Goal: Task Accomplishment & Management: Use online tool/utility

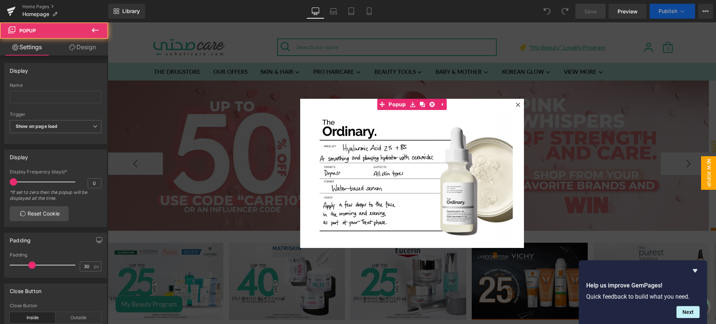
click at [515, 102] on icon at bounding box center [517, 104] width 4 height 4
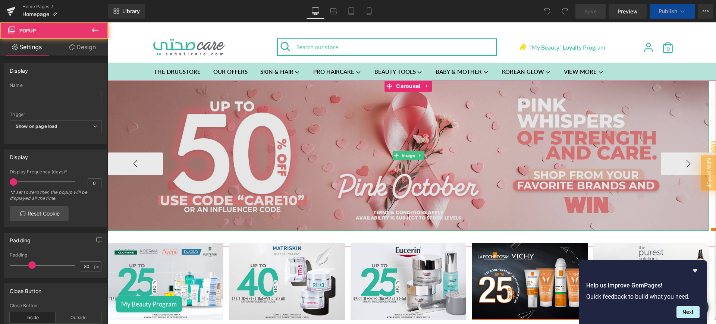
click at [493, 124] on img at bounding box center [408, 155] width 601 height 150
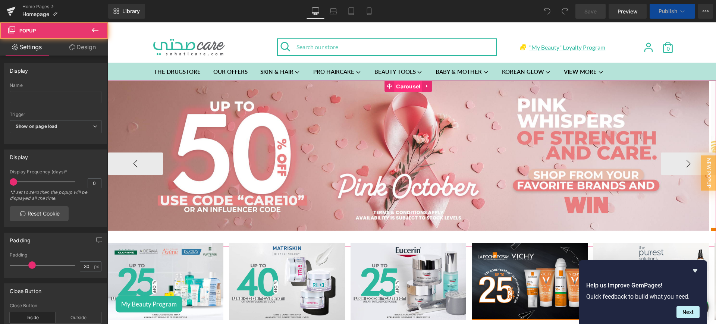
click at [412, 83] on span "Carousel" at bounding box center [408, 86] width 28 height 11
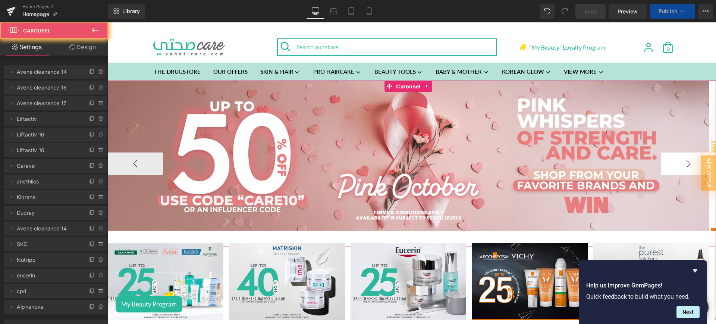
click at [682, 164] on button "›" at bounding box center [687, 163] width 55 height 22
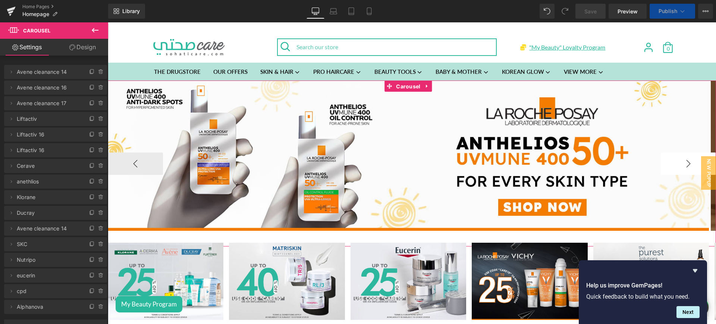
click at [682, 164] on button "›" at bounding box center [687, 163] width 55 height 22
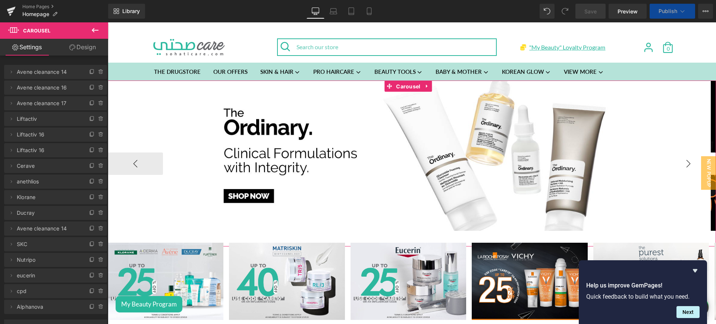
click at [682, 164] on button "›" at bounding box center [687, 163] width 55 height 22
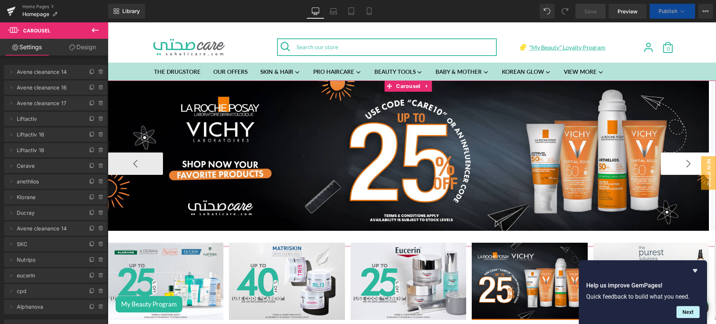
click at [682, 164] on button "›" at bounding box center [687, 163] width 55 height 22
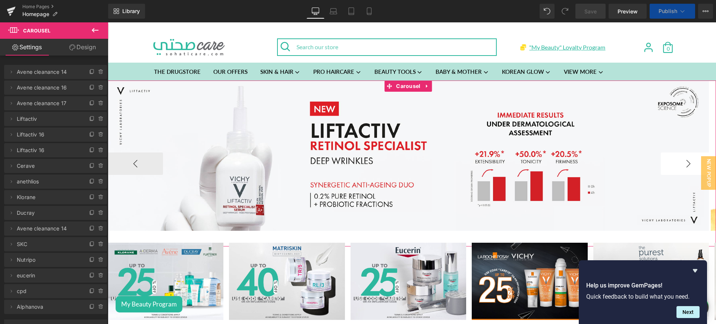
click at [682, 164] on button "›" at bounding box center [687, 163] width 55 height 22
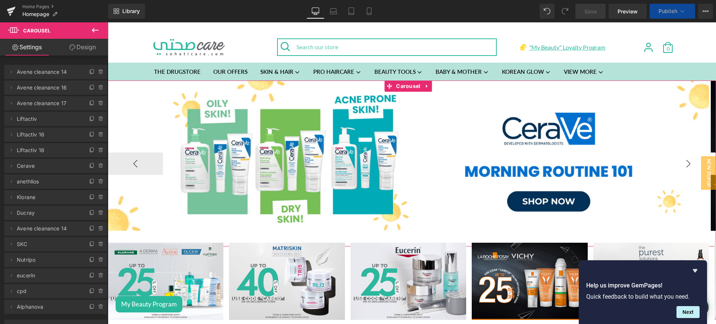
click at [682, 164] on button "›" at bounding box center [687, 163] width 55 height 22
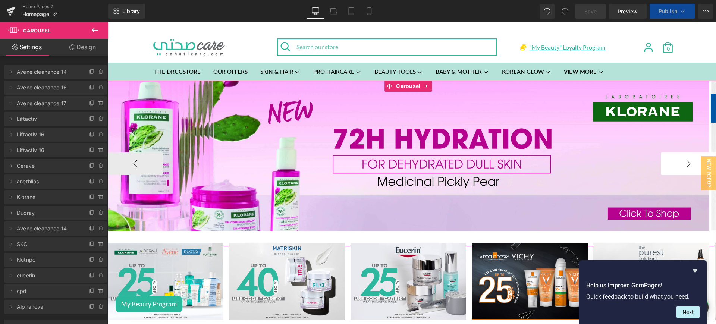
click at [682, 164] on button "›" at bounding box center [687, 163] width 55 height 22
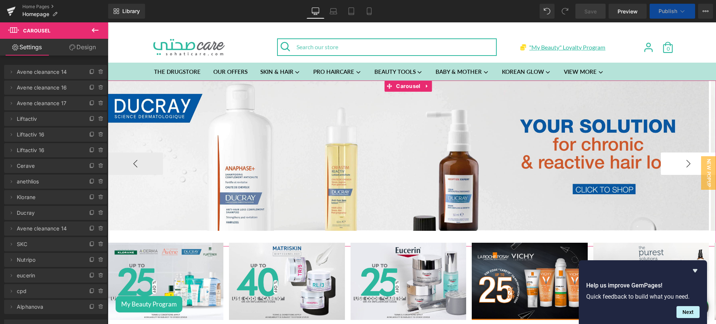
click at [682, 164] on button "›" at bounding box center [687, 163] width 55 height 22
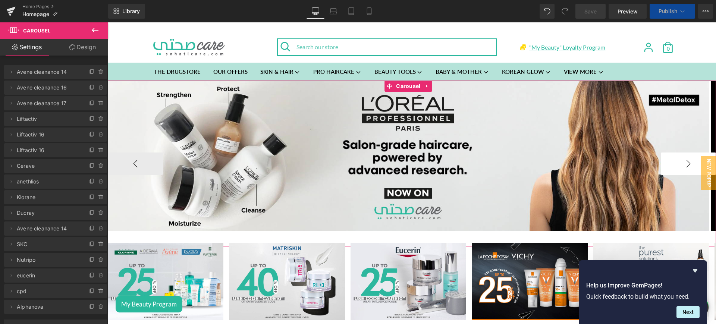
click at [682, 164] on button "›" at bounding box center [687, 163] width 55 height 22
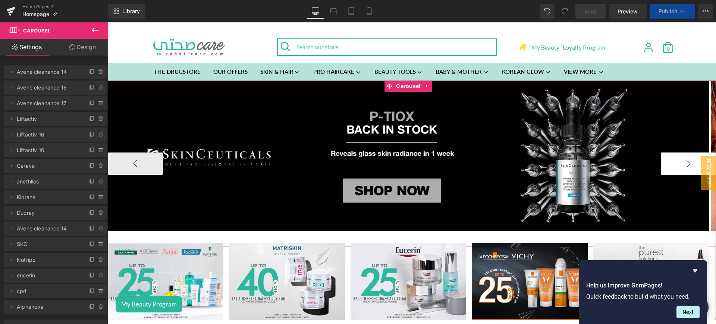
click at [682, 164] on button "›" at bounding box center [687, 163] width 55 height 22
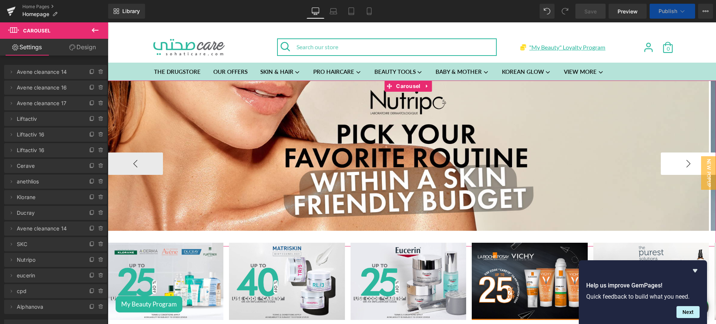
click at [682, 164] on button "›" at bounding box center [687, 163] width 55 height 22
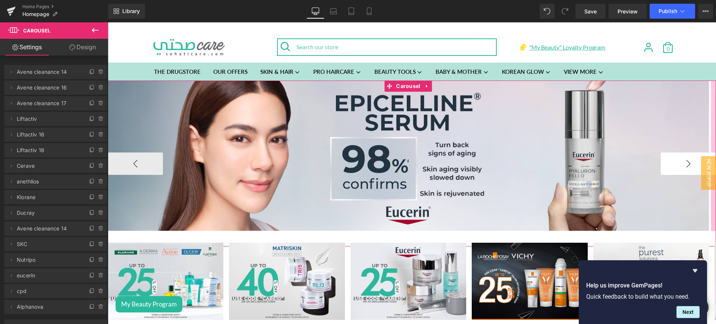
click at [682, 164] on button "›" at bounding box center [687, 163] width 55 height 22
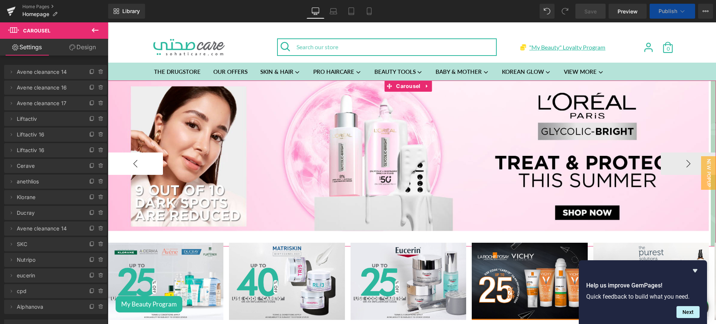
click at [159, 162] on button "‹" at bounding box center [135, 163] width 55 height 22
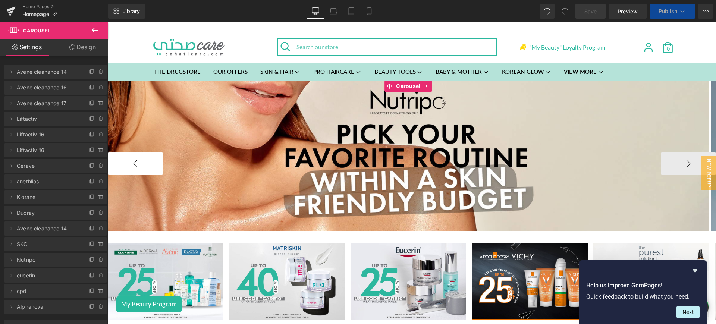
click at [159, 162] on button "‹" at bounding box center [135, 163] width 55 height 22
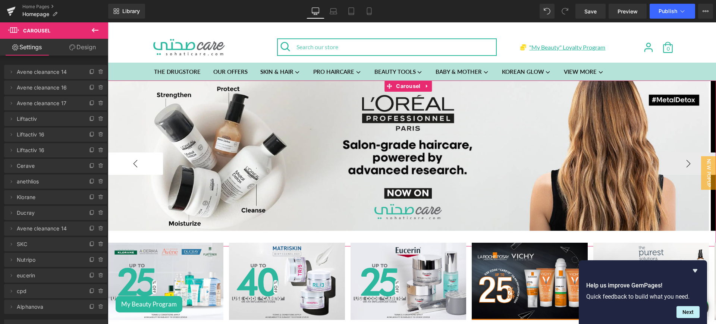
click at [159, 162] on button "‹" at bounding box center [135, 163] width 55 height 22
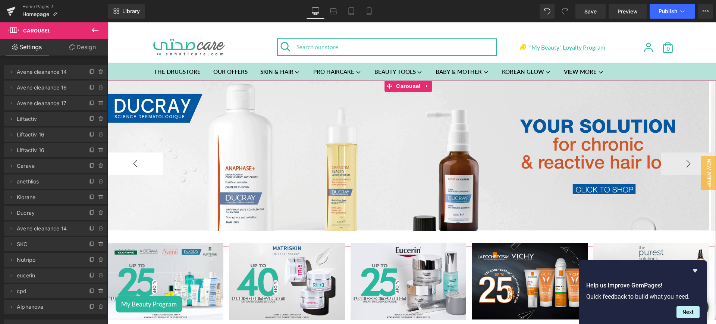
click at [159, 162] on button "‹" at bounding box center [135, 163] width 55 height 22
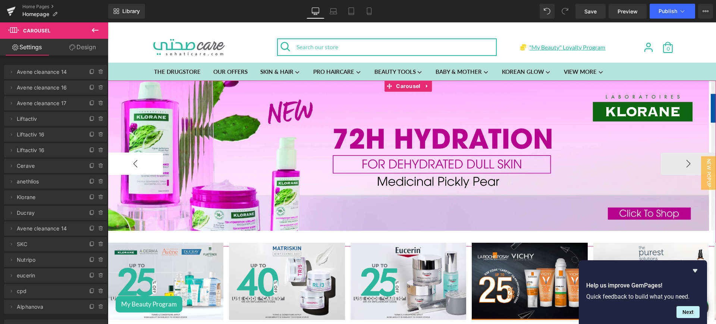
click at [159, 162] on button "‹" at bounding box center [135, 163] width 55 height 22
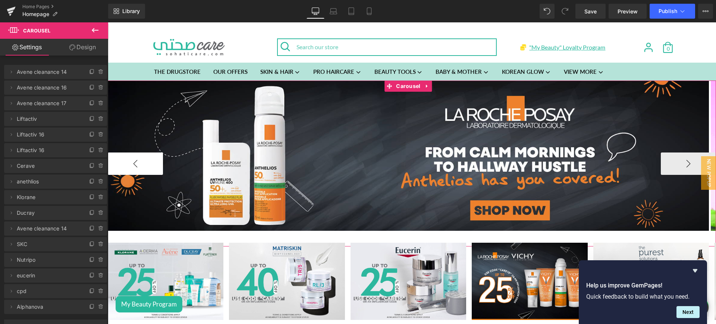
click at [159, 162] on button "‹" at bounding box center [135, 163] width 55 height 22
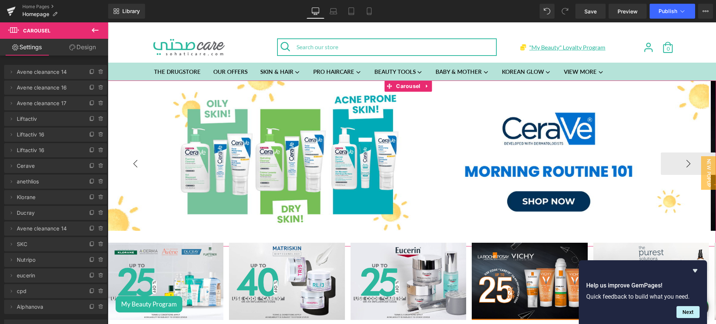
click at [159, 162] on button "‹" at bounding box center [135, 163] width 55 height 22
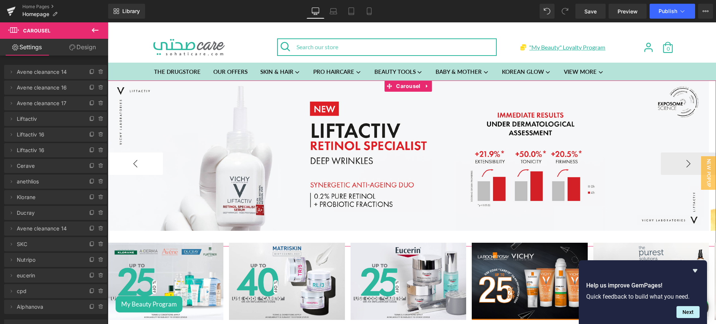
click at [159, 162] on button "‹" at bounding box center [135, 163] width 55 height 22
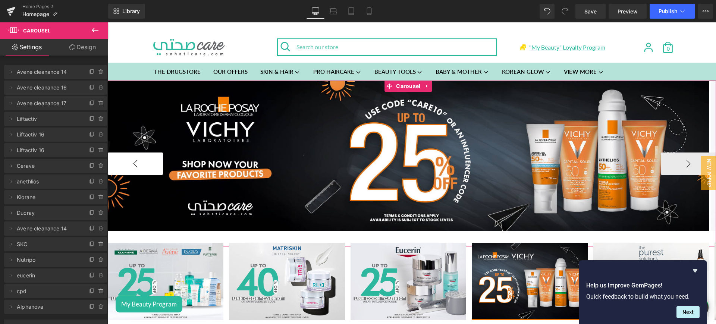
click at [159, 162] on button "‹" at bounding box center [135, 163] width 55 height 22
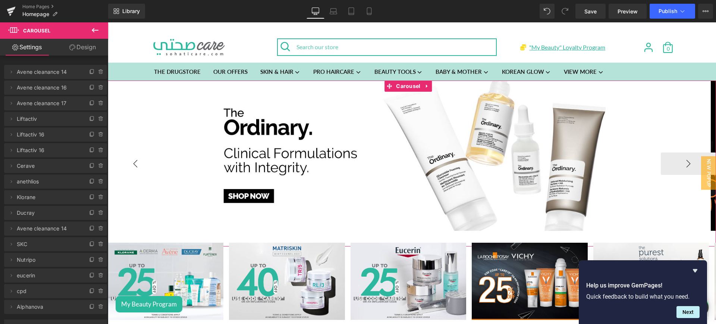
click at [159, 162] on button "‹" at bounding box center [135, 163] width 55 height 22
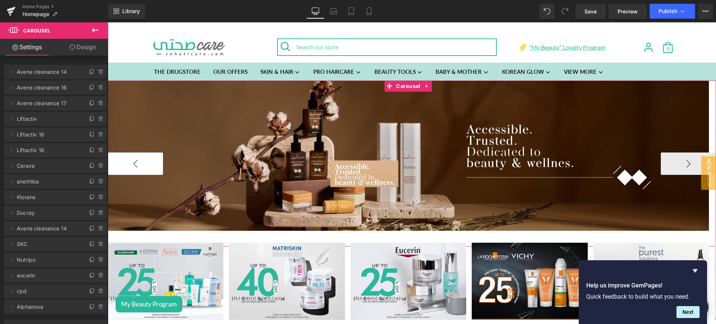
click at [159, 162] on button "‹" at bounding box center [135, 163] width 55 height 22
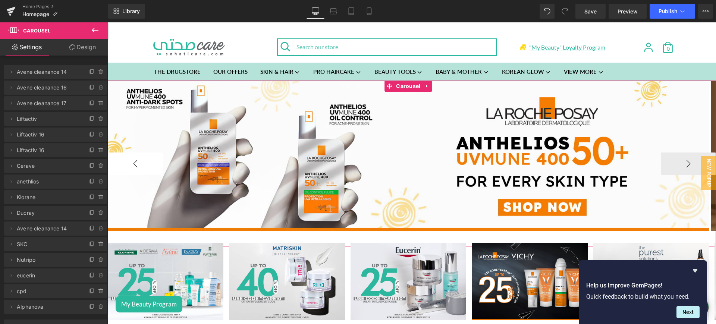
click at [159, 162] on button "‹" at bounding box center [135, 163] width 55 height 22
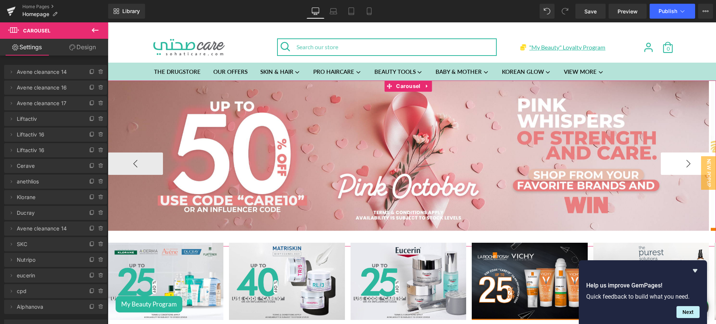
click at [679, 160] on button "›" at bounding box center [687, 163] width 55 height 22
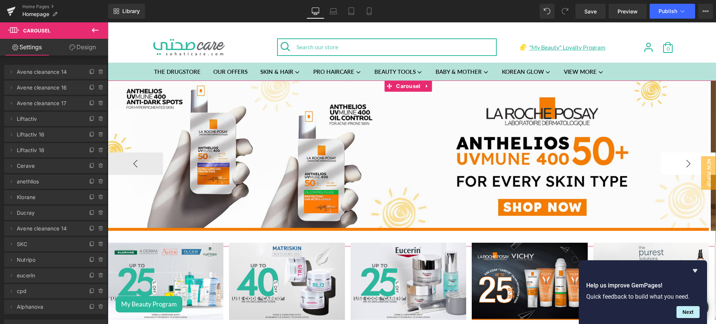
click at [679, 160] on button "›" at bounding box center [687, 163] width 55 height 22
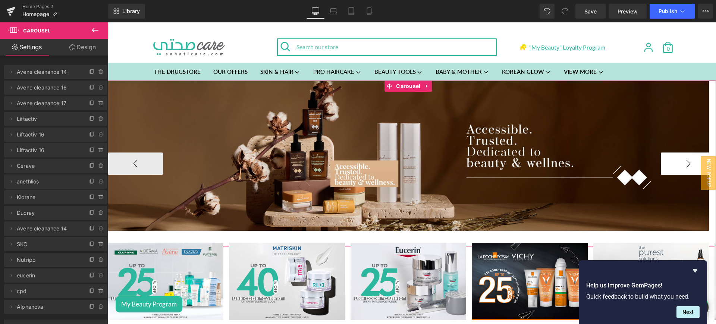
click at [679, 160] on button "›" at bounding box center [687, 163] width 55 height 22
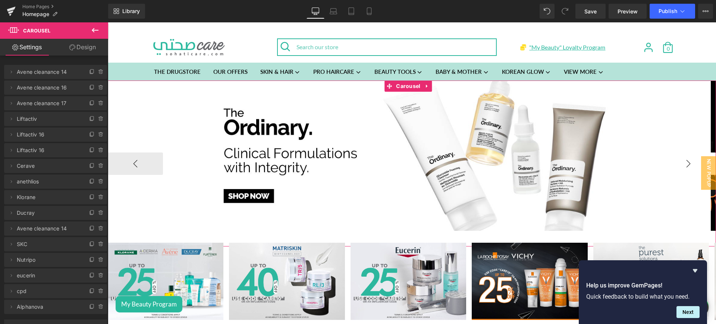
click at [679, 160] on button "›" at bounding box center [687, 163] width 55 height 22
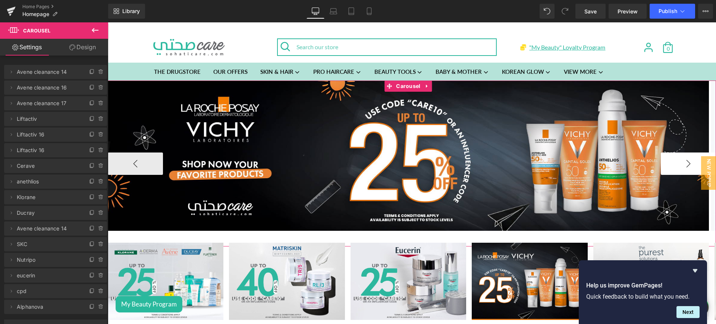
click at [679, 160] on button "›" at bounding box center [687, 163] width 55 height 22
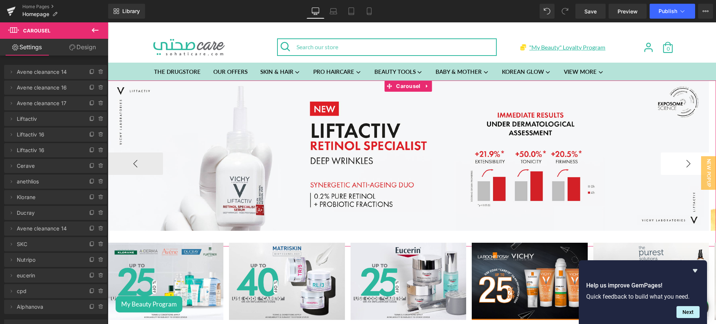
click at [679, 160] on button "›" at bounding box center [687, 163] width 55 height 22
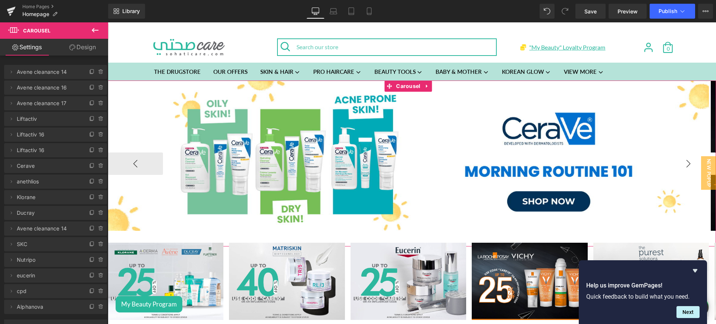
click at [679, 160] on button "›" at bounding box center [687, 163] width 55 height 22
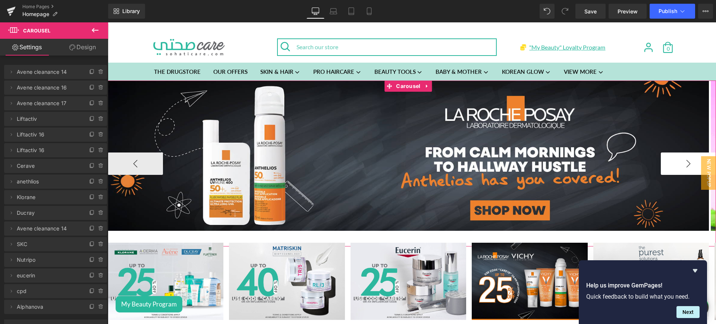
click at [679, 160] on button "›" at bounding box center [687, 163] width 55 height 22
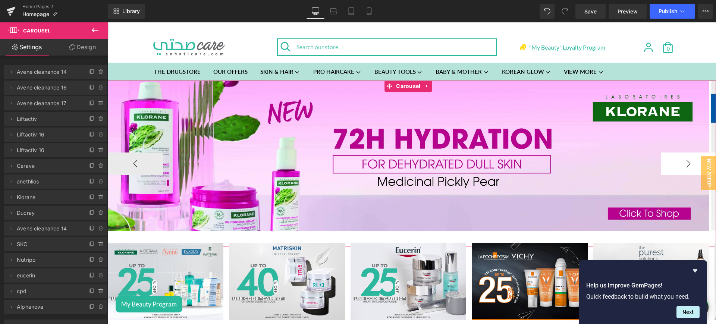
click at [679, 160] on button "›" at bounding box center [687, 163] width 55 height 22
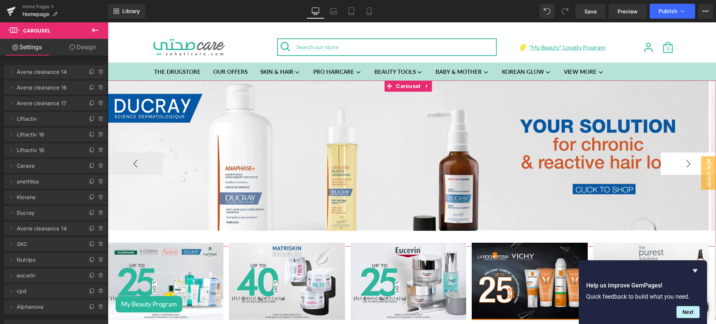
click at [679, 160] on button "›" at bounding box center [687, 163] width 55 height 22
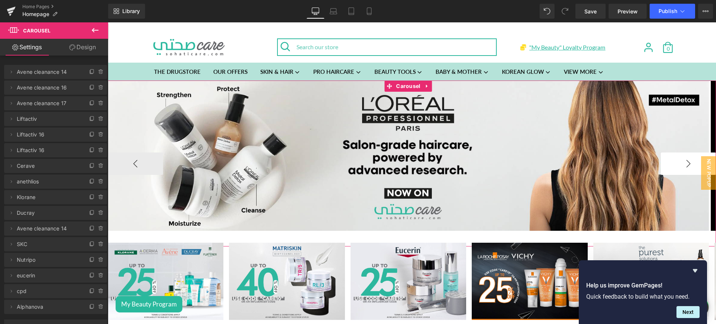
click at [679, 160] on button "›" at bounding box center [687, 163] width 55 height 22
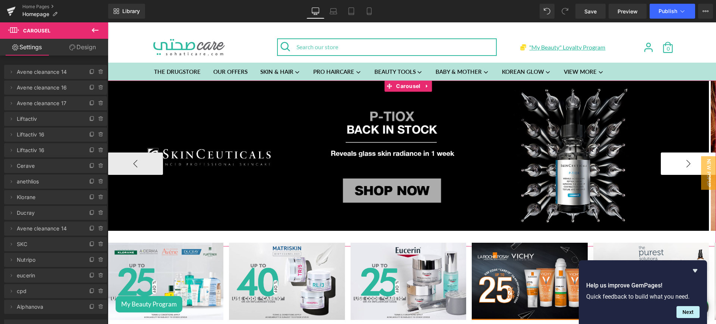
click at [679, 160] on button "›" at bounding box center [687, 163] width 55 height 22
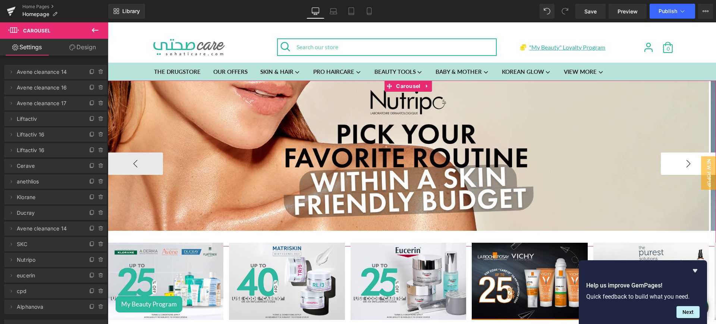
click at [679, 160] on button "›" at bounding box center [687, 163] width 55 height 22
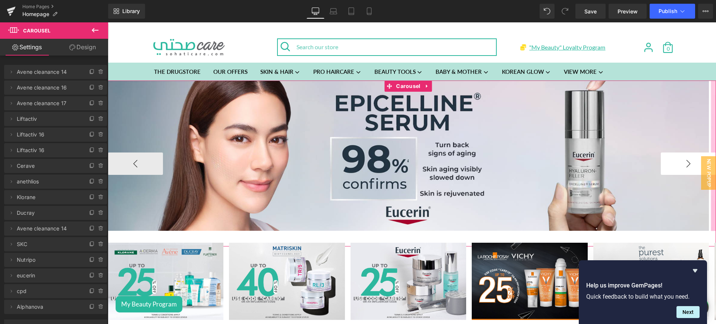
click at [679, 160] on button "›" at bounding box center [687, 163] width 55 height 22
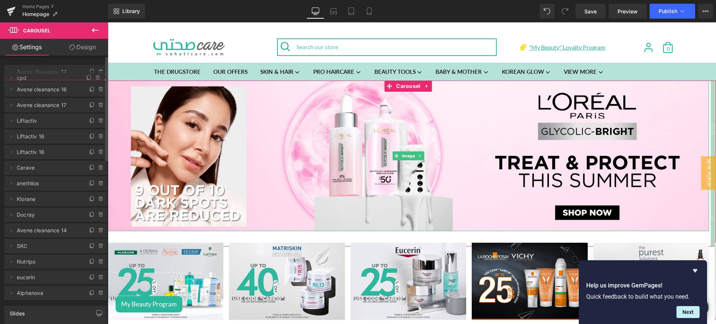
drag, startPoint x: 51, startPoint y: 262, endPoint x: 66, endPoint y: 73, distance: 189.2
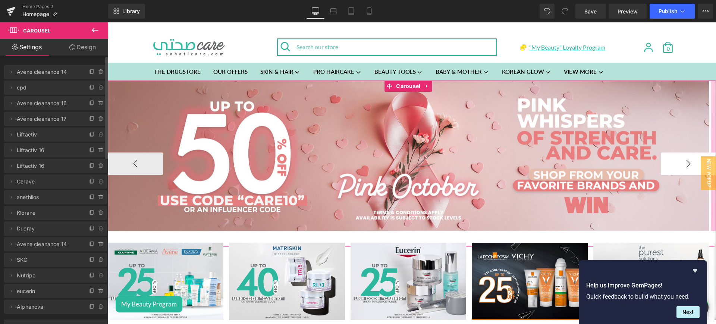
click at [681, 163] on button "›" at bounding box center [687, 163] width 55 height 22
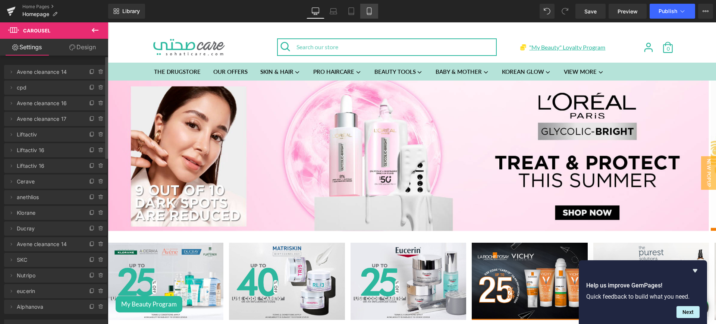
click at [371, 8] on icon at bounding box center [369, 11] width 4 height 7
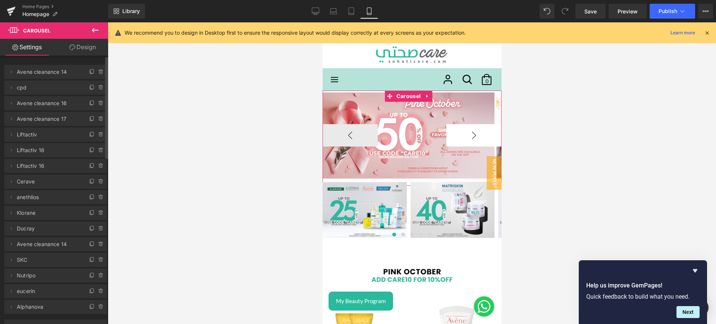
click at [464, 137] on button "›" at bounding box center [473, 135] width 55 height 22
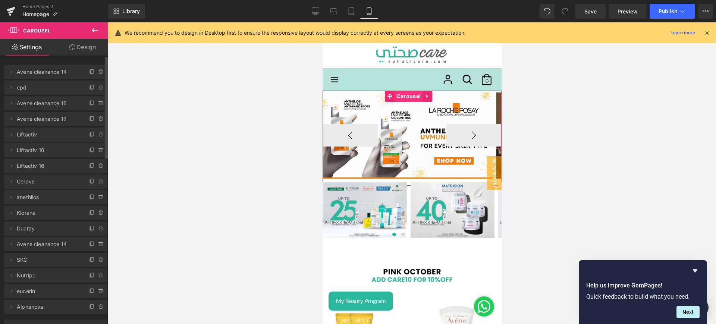
click at [408, 101] on span "Carousel" at bounding box center [408, 96] width 28 height 11
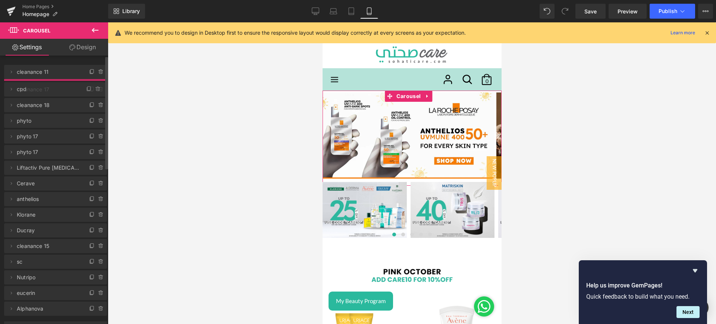
drag, startPoint x: 73, startPoint y: 301, endPoint x: 74, endPoint y: 82, distance: 218.8
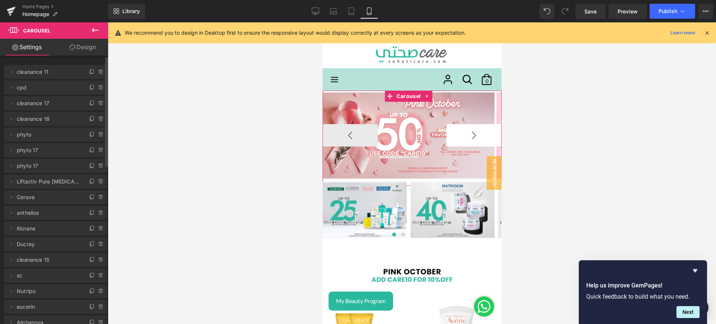
click at [476, 139] on button "›" at bounding box center [473, 135] width 55 height 22
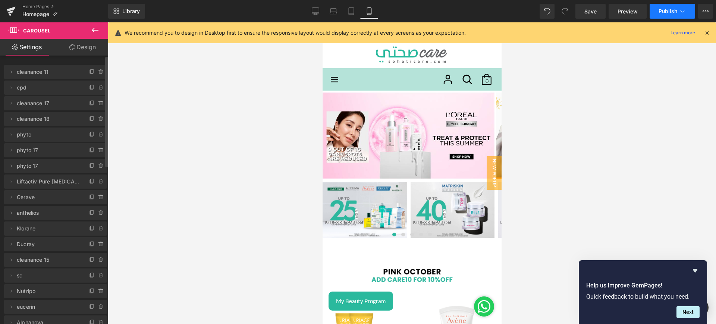
click at [662, 11] on span "Publish" at bounding box center [667, 11] width 19 height 6
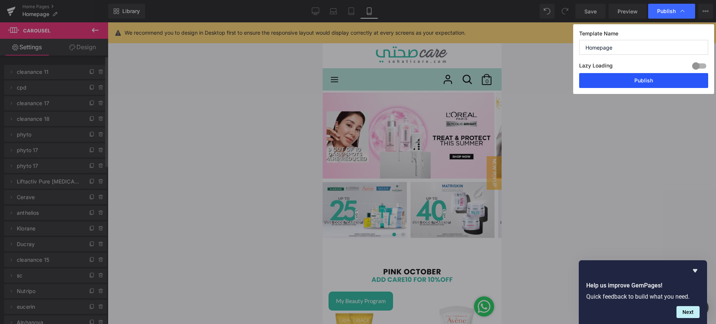
click at [625, 82] on button "Publish" at bounding box center [643, 80] width 129 height 15
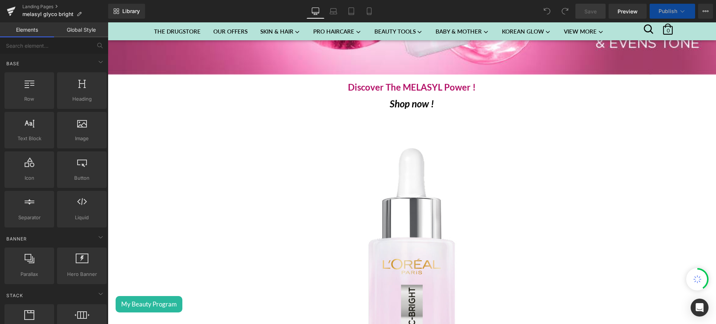
scroll to position [587, 0]
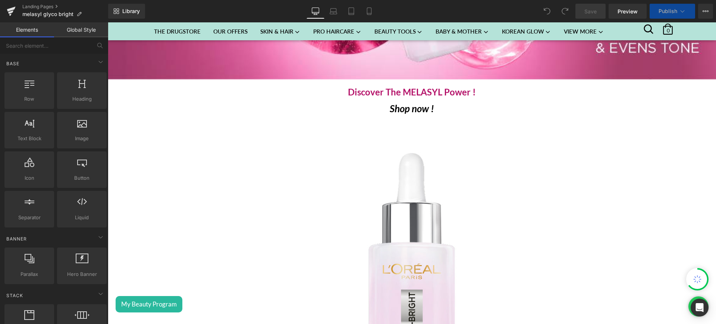
click at [398, 190] on img at bounding box center [411, 296] width 360 height 360
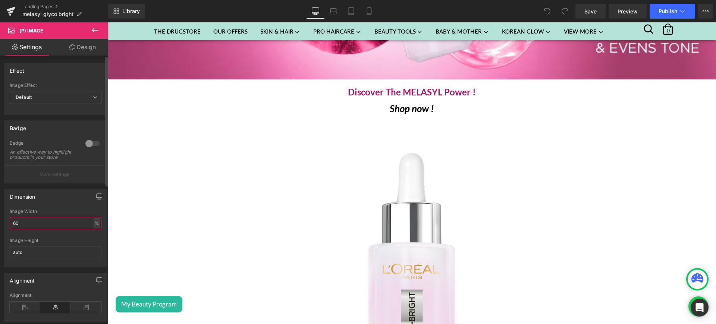
click at [16, 228] on input "60" at bounding box center [56, 223] width 92 height 12
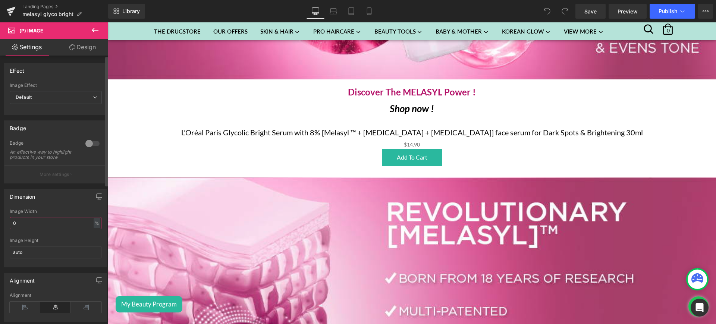
type input "50"
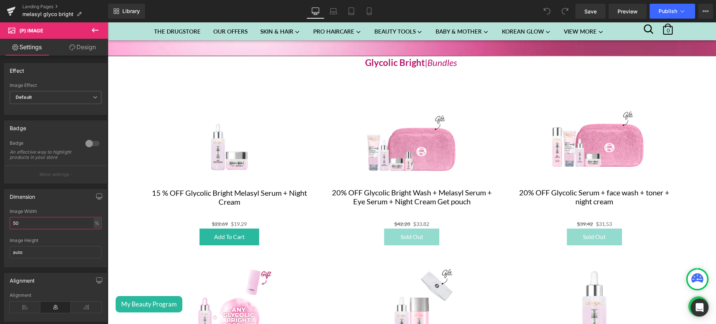
scroll to position [1250, 0]
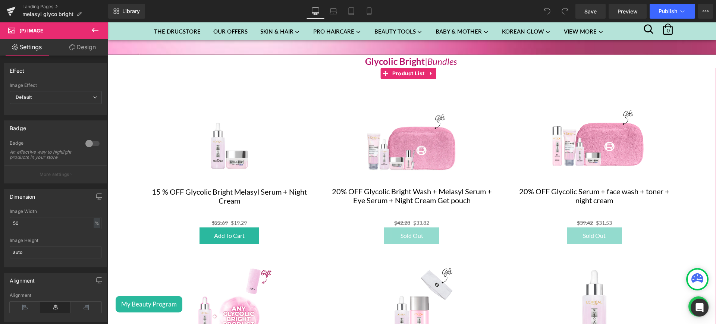
click at [442, 86] on img at bounding box center [412, 136] width 101 height 101
click at [407, 68] on span "Product List" at bounding box center [408, 73] width 36 height 11
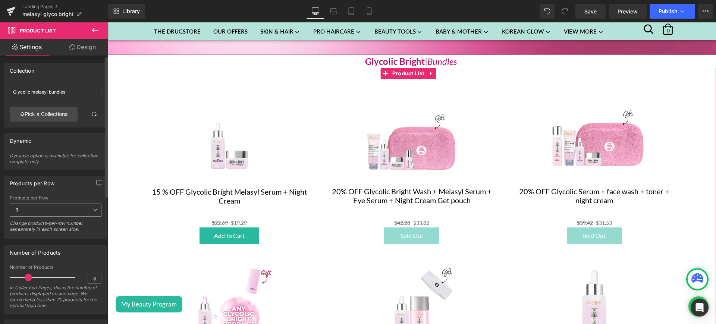
click at [88, 205] on span "3" at bounding box center [56, 209] width 92 height 13
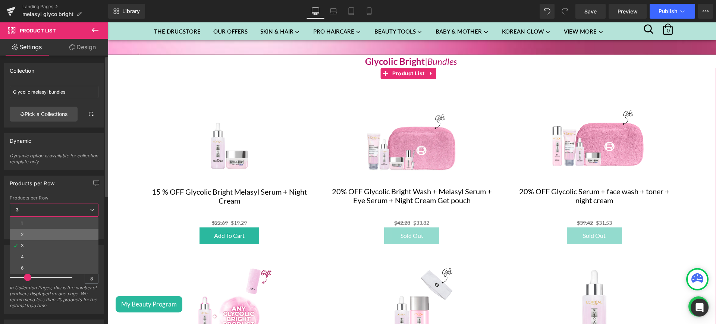
click at [58, 232] on li "2" at bounding box center [54, 234] width 89 height 11
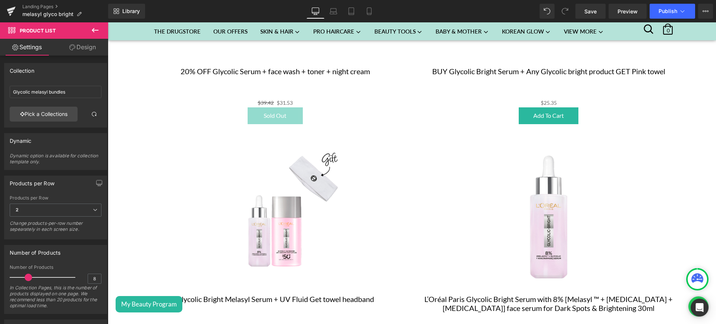
scroll to position [1651, 0]
click at [682, 12] on icon at bounding box center [681, 10] width 7 height 7
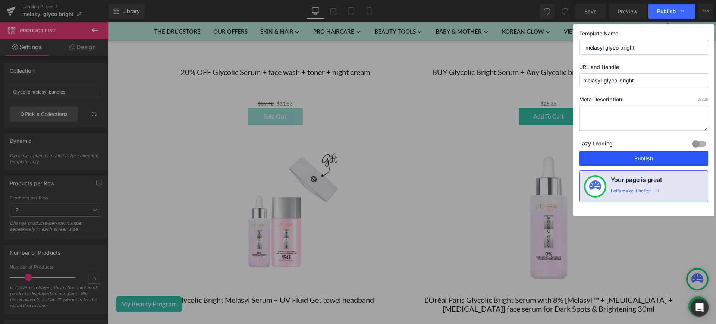
click at [638, 160] on button "Publish" at bounding box center [643, 158] width 129 height 15
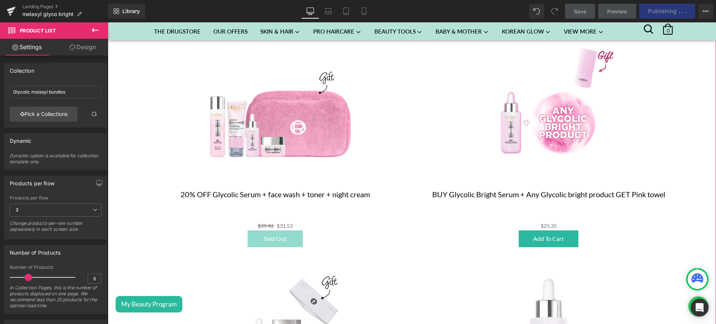
scroll to position [1528, 0]
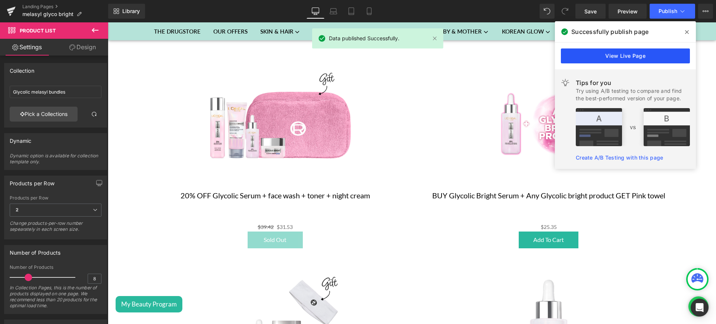
click at [583, 60] on link "View Live Page" at bounding box center [625, 55] width 129 height 15
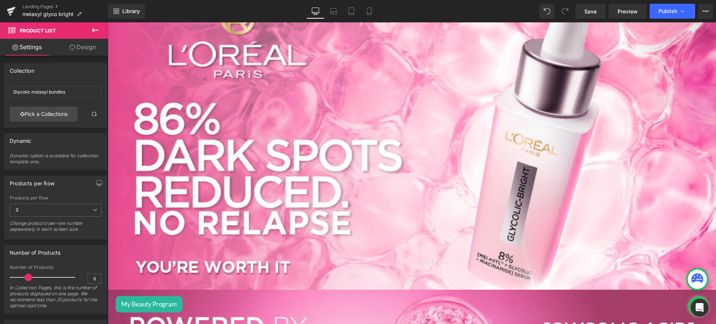
scroll to position [0, 0]
